Goal: Find specific page/section

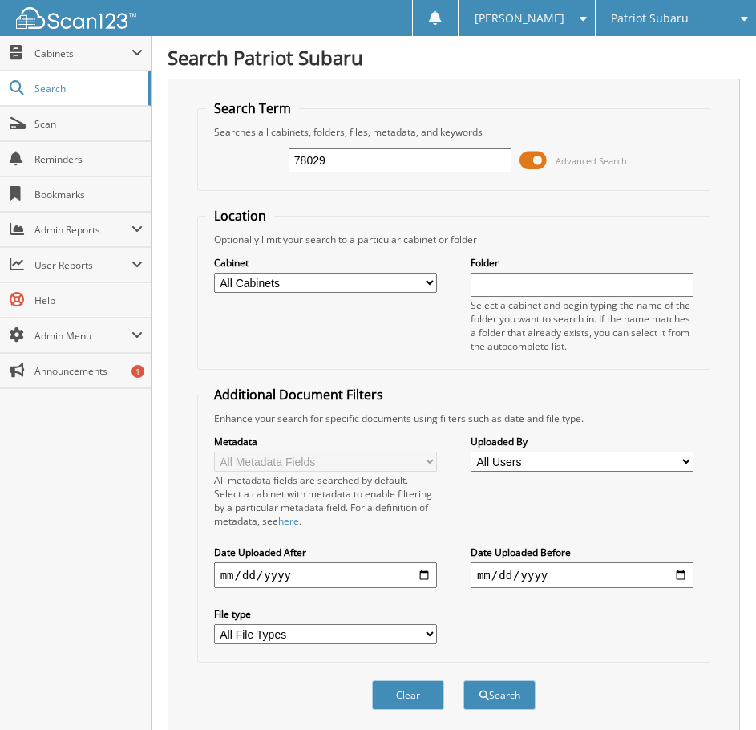
click at [636, 14] on span "Patriot Subaru" at bounding box center [650, 19] width 78 height 10
click at [654, 40] on link "Patriot Acura" at bounding box center [676, 50] width 160 height 28
type input "12828"
click at [463, 680] on button "Search" at bounding box center [499, 695] width 72 height 30
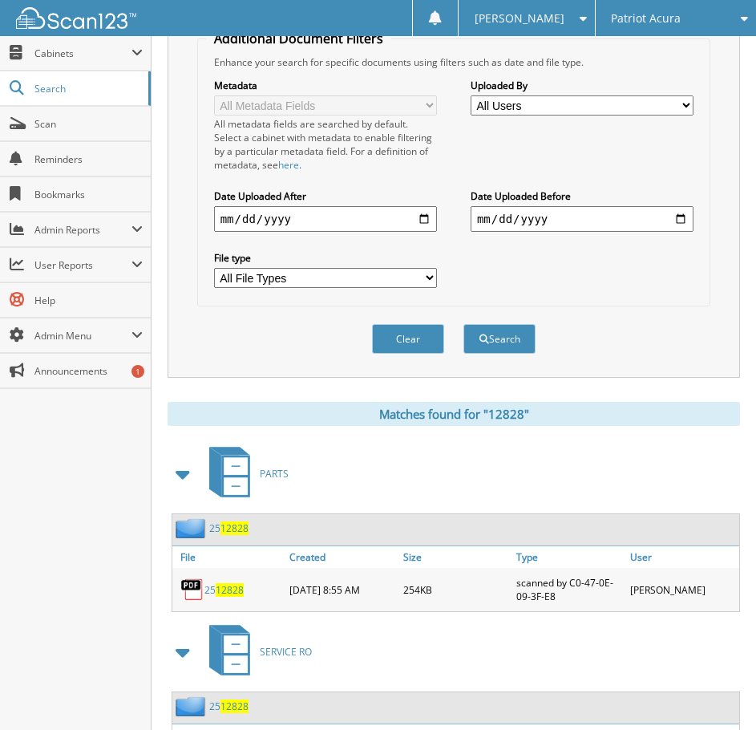
scroll to position [465, 0]
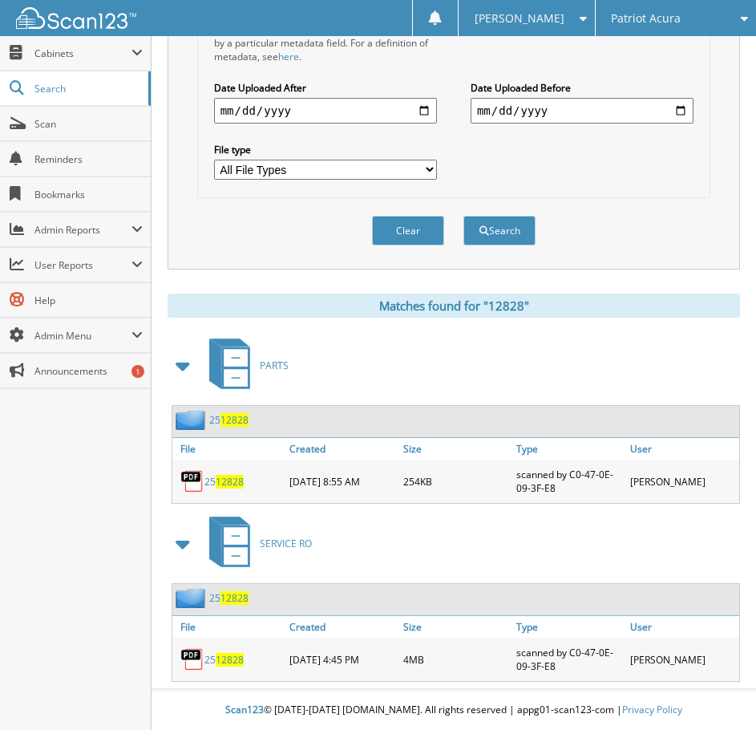
click at [221, 482] on span "12828" at bounding box center [230, 482] width 28 height 14
